Goal: Task Accomplishment & Management: Complete application form

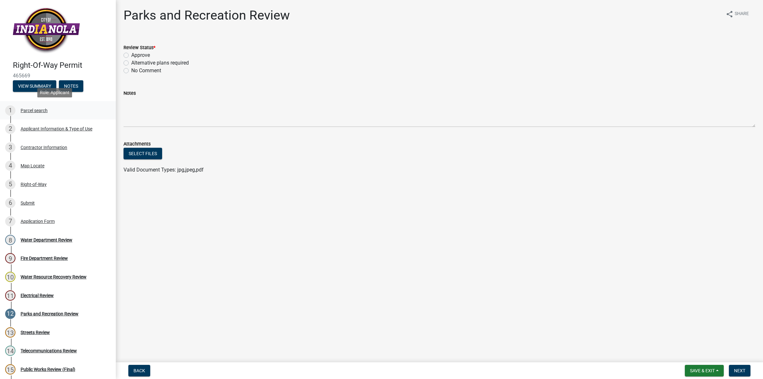
click at [37, 111] on div "Parcel search" at bounding box center [34, 110] width 27 height 5
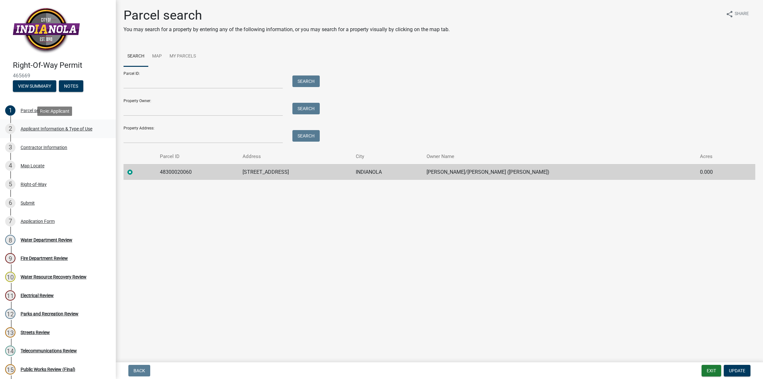
click at [32, 129] on div "Applicant Information & Type of Use" at bounding box center [57, 129] width 72 height 5
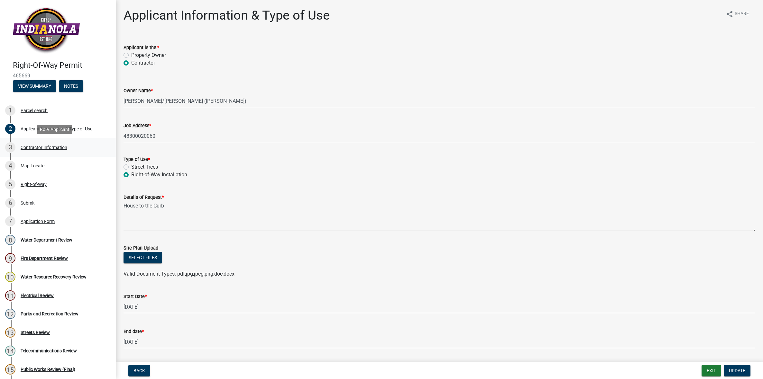
click at [35, 146] on div "Contractor Information" at bounding box center [44, 147] width 47 height 5
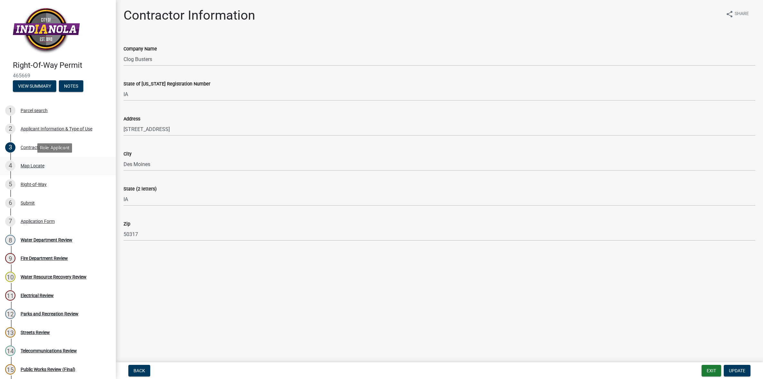
click at [32, 165] on div "Map Locate" at bounding box center [33, 166] width 24 height 5
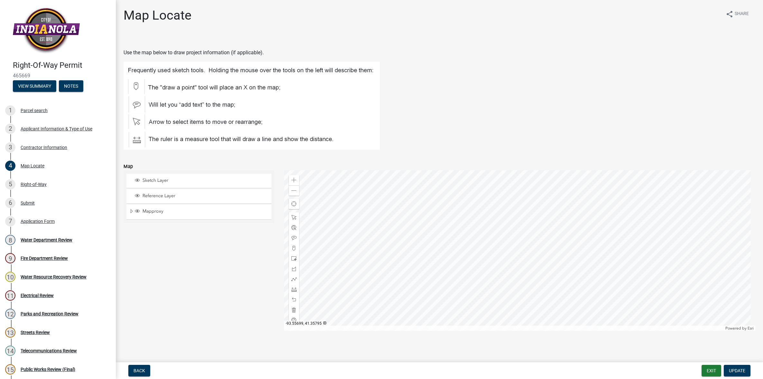
scroll to position [2, 0]
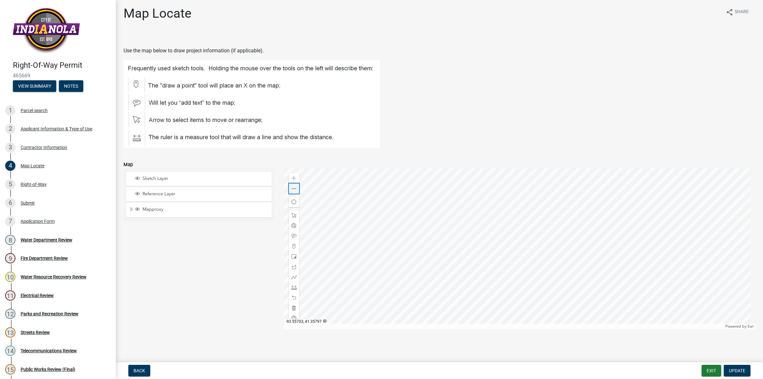
click at [295, 187] on span at bounding box center [293, 188] width 5 height 5
click at [291, 189] on span at bounding box center [293, 188] width 5 height 5
click at [53, 313] on div "Parks and Recreation Review" at bounding box center [50, 314] width 58 height 5
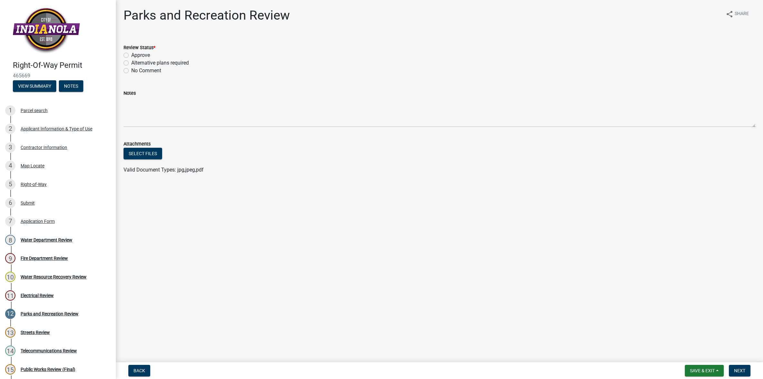
click at [131, 55] on label "Approve" at bounding box center [140, 55] width 19 height 8
click at [131, 55] on input "Approve" at bounding box center [133, 53] width 4 height 4
radio input "true"
click at [737, 370] on span "Next" at bounding box center [739, 370] width 11 height 5
